Goal: Find specific page/section: Find specific page/section

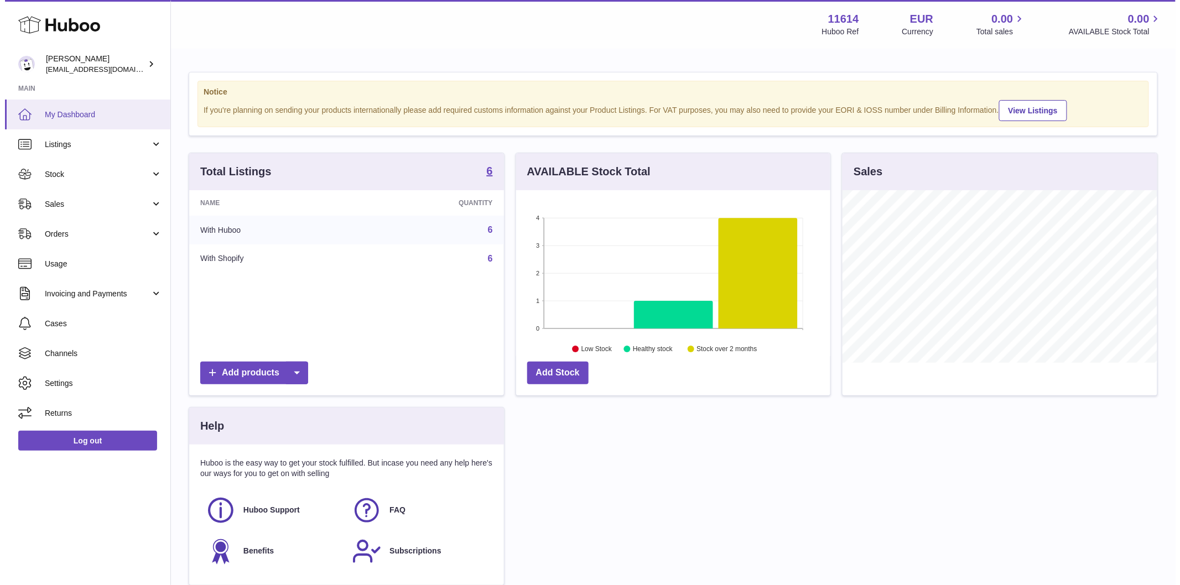
scroll to position [173, 314]
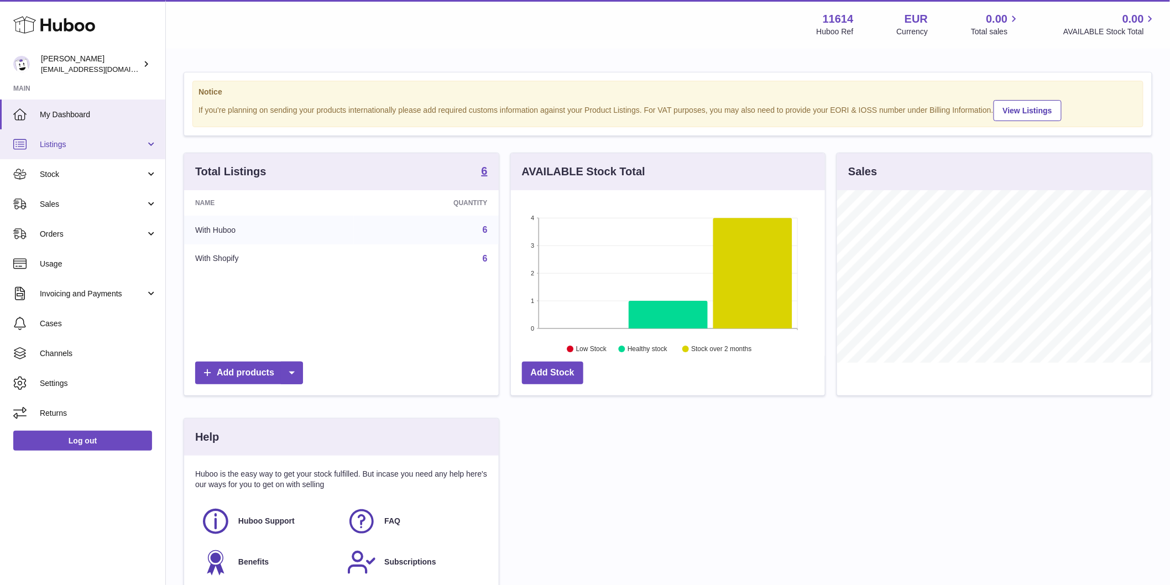
click at [82, 138] on link "Listings" at bounding box center [82, 144] width 165 height 30
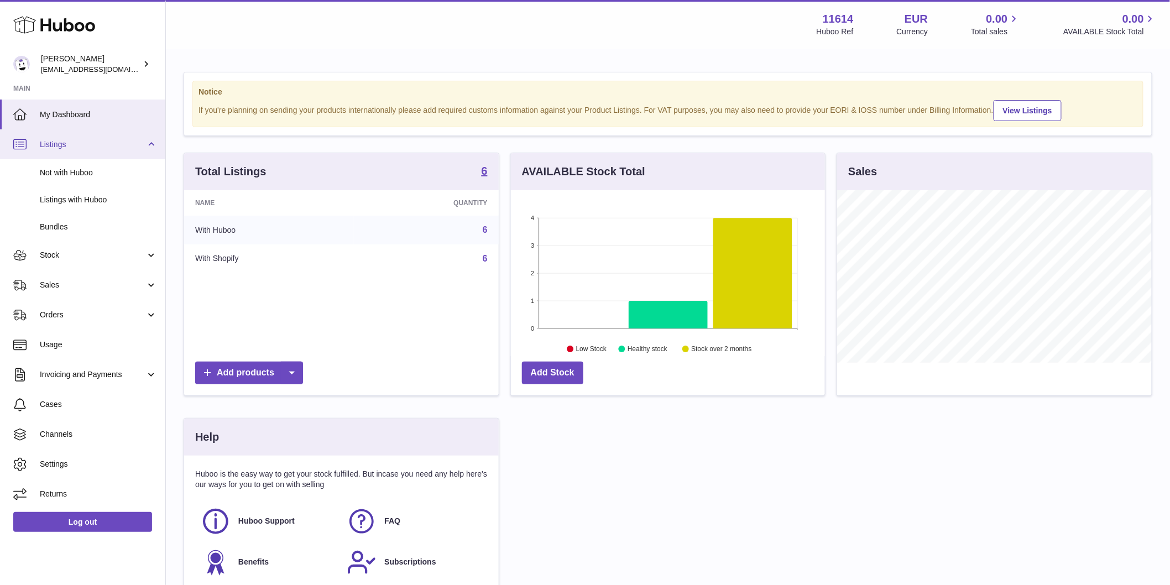
scroll to position [173, 317]
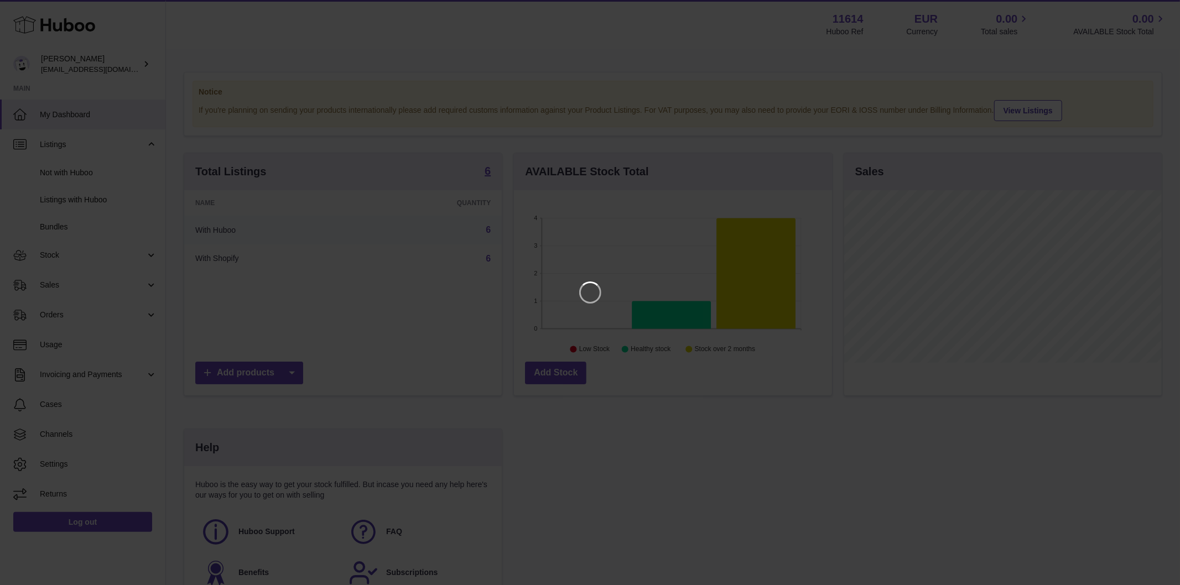
click at [98, 186] on iframe at bounding box center [589, 292] width 1135 height 541
click at [1146, 9] on icon "Close" at bounding box center [1150, 9] width 13 height 13
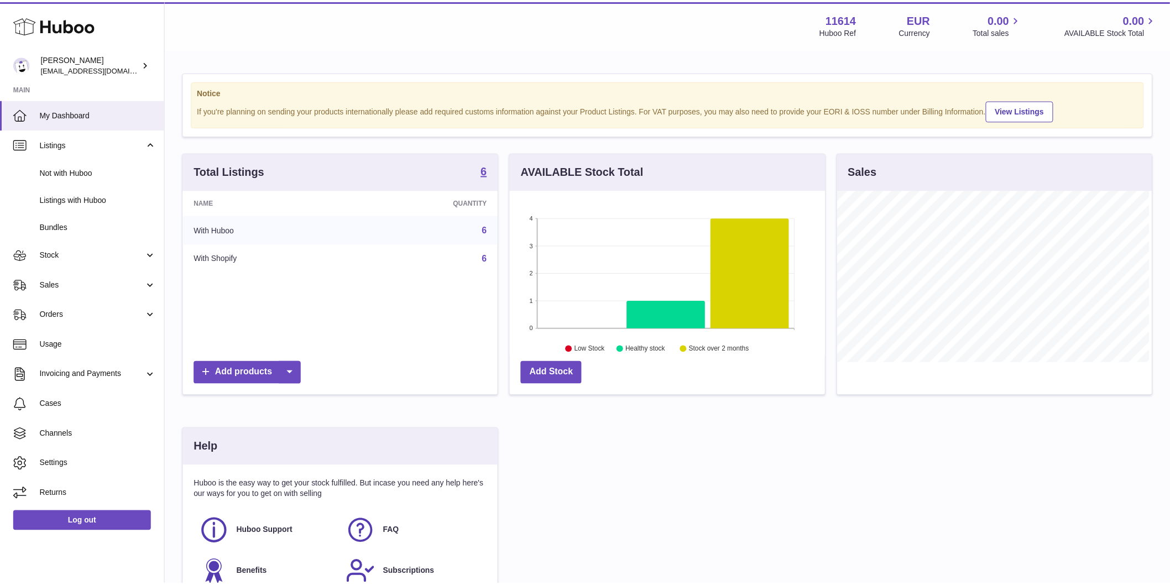
scroll to position [552855, 552713]
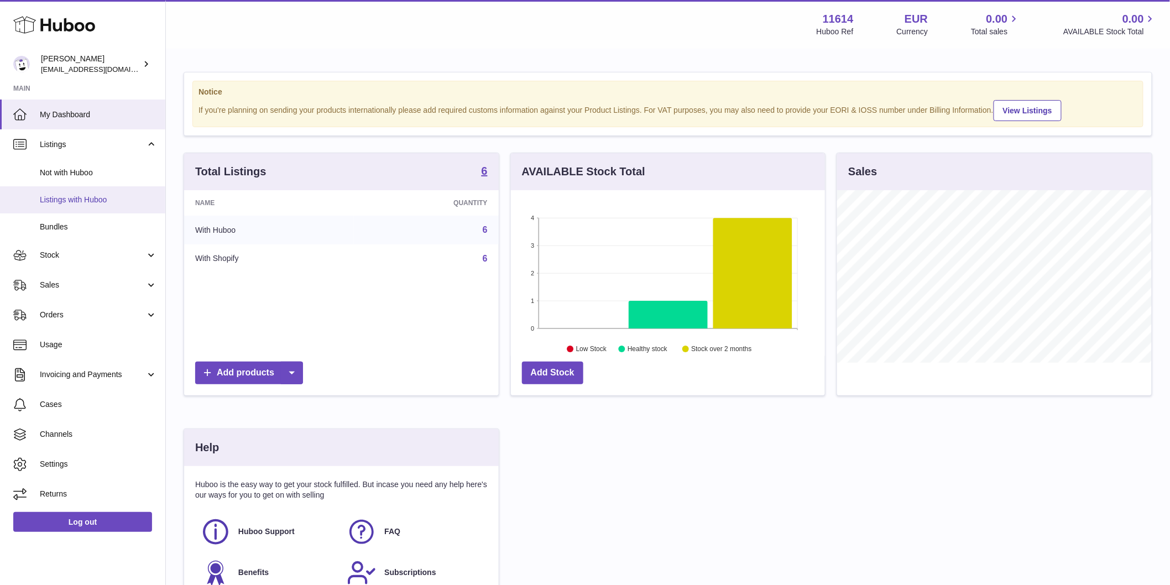
click at [119, 205] on link "Listings with Huboo" at bounding box center [82, 199] width 165 height 27
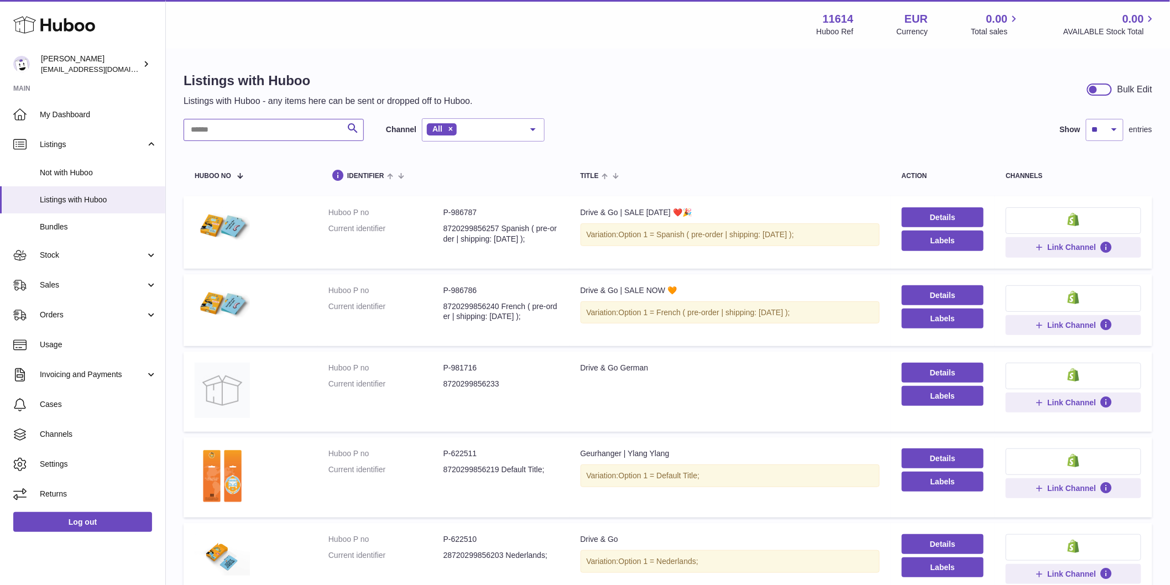
click at [270, 139] on input "text" at bounding box center [274, 130] width 180 height 22
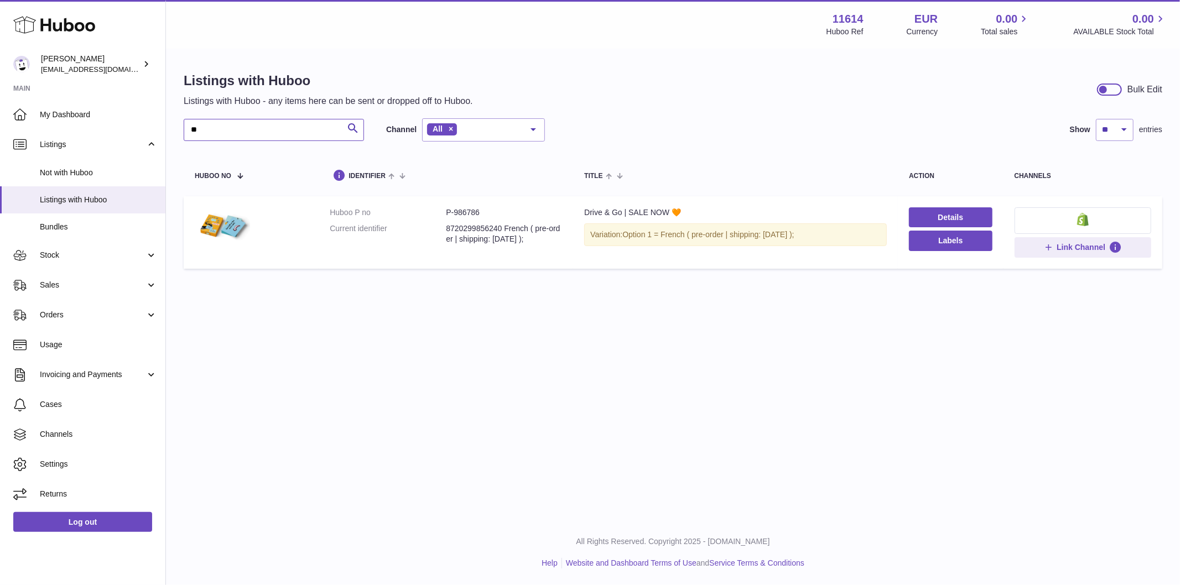
type input "**"
drag, startPoint x: 452, startPoint y: 211, endPoint x: 485, endPoint y: 212, distance: 33.2
click at [485, 212] on dd "P-986786" at bounding box center [504, 212] width 116 height 11
copy dd "986786"
